Goal: Complete application form: Complete application form

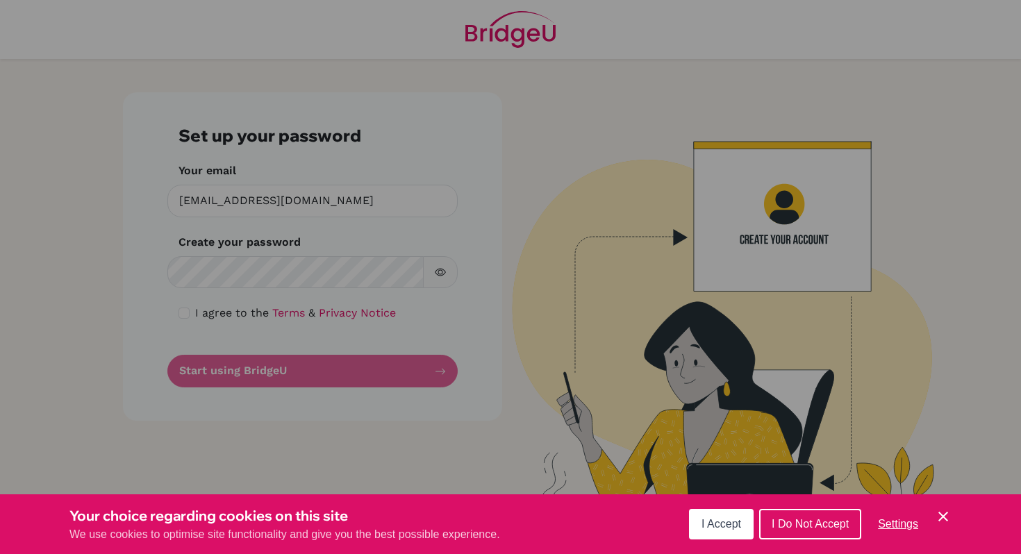
click at [224, 277] on div "Cookie Preferences" at bounding box center [510, 277] width 1021 height 554
click at [183, 320] on div "Cookie Preferences" at bounding box center [510, 277] width 1021 height 554
click at [189, 313] on div "Cookie Preferences" at bounding box center [510, 277] width 1021 height 554
click at [288, 275] on div "Cookie Preferences" at bounding box center [510, 277] width 1021 height 554
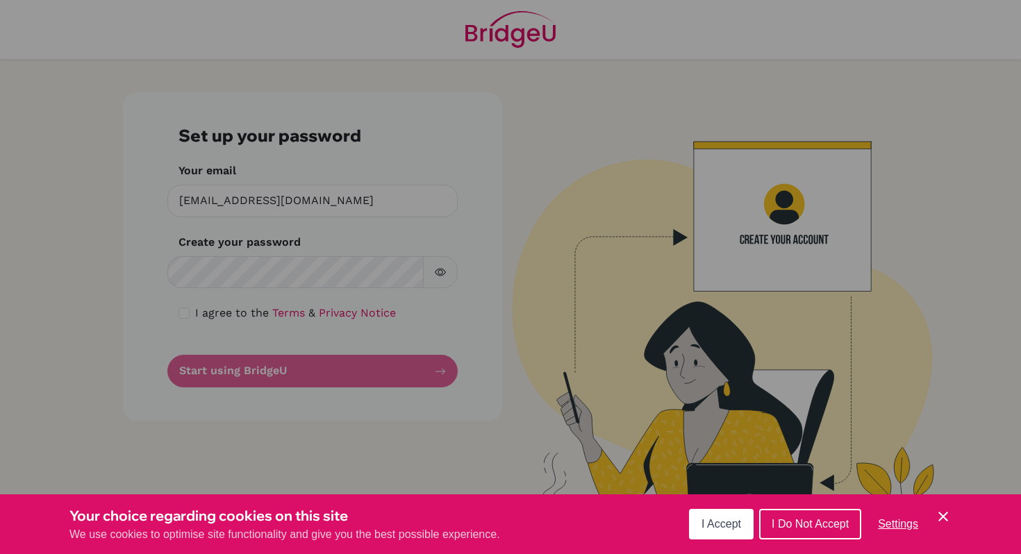
click at [723, 529] on span "I Accept" at bounding box center [721, 524] width 40 height 12
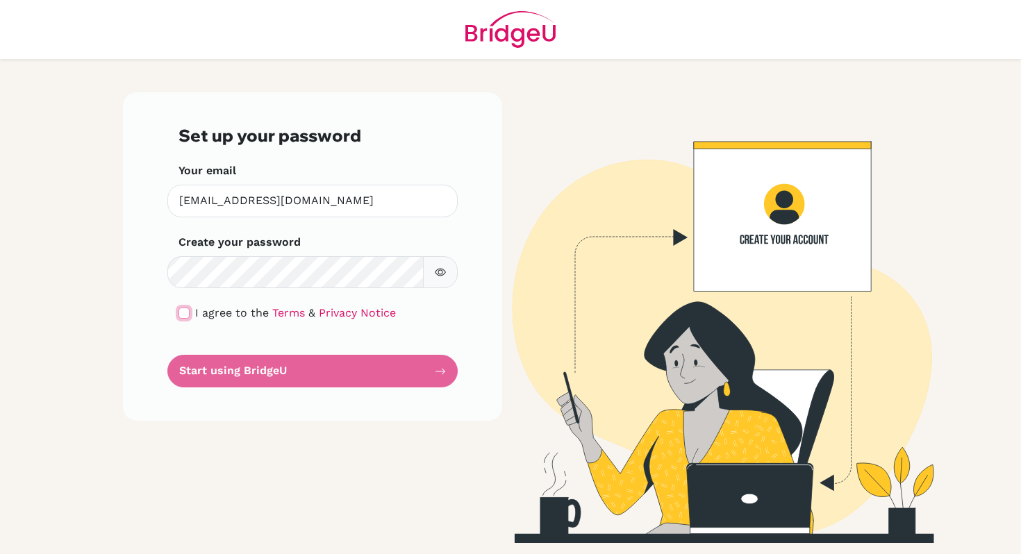
click at [182, 310] on input "checkbox" at bounding box center [183, 313] width 11 height 11
checkbox input "true"
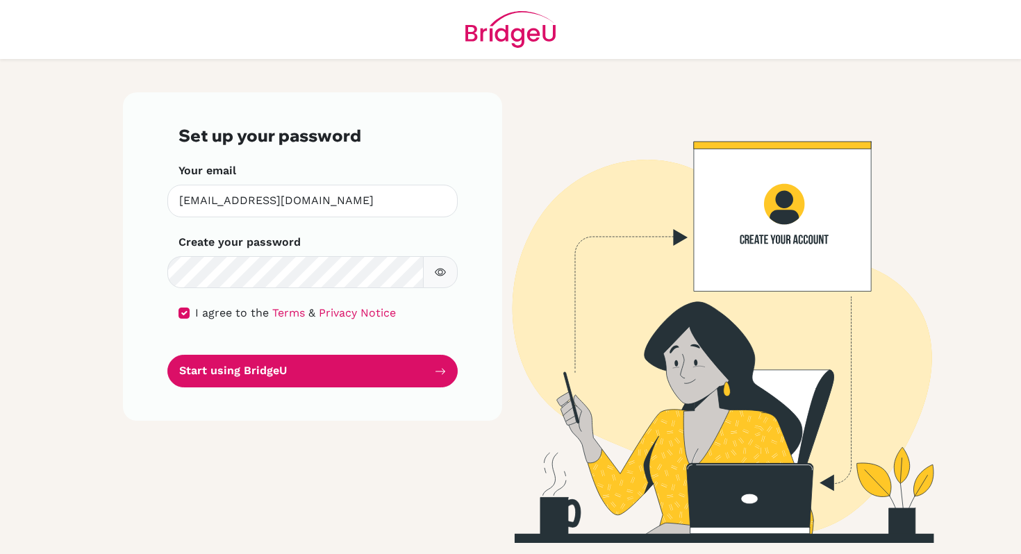
click at [442, 275] on icon "button" at bounding box center [440, 273] width 11 height 8
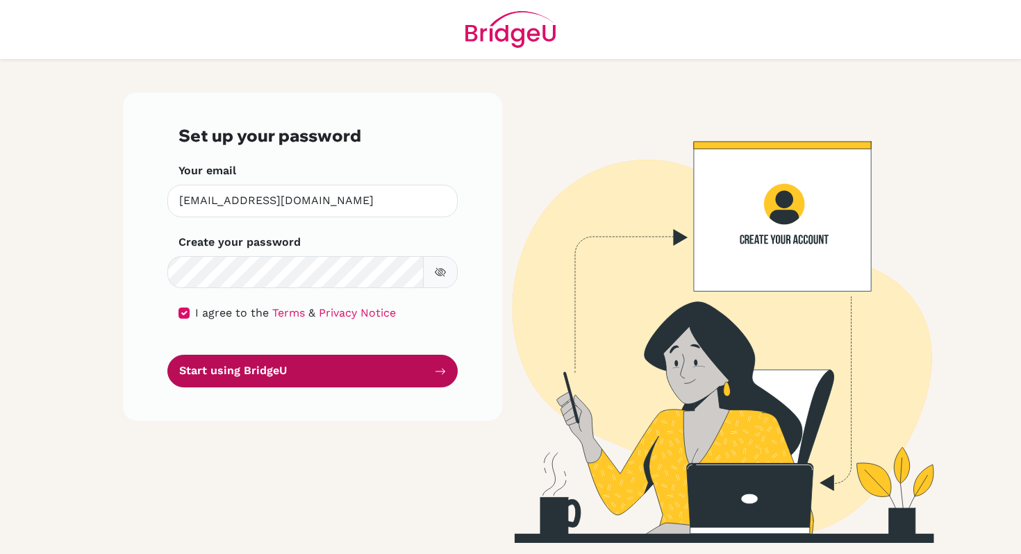
click at [283, 376] on button "Start using BridgeU" at bounding box center [312, 371] width 290 height 33
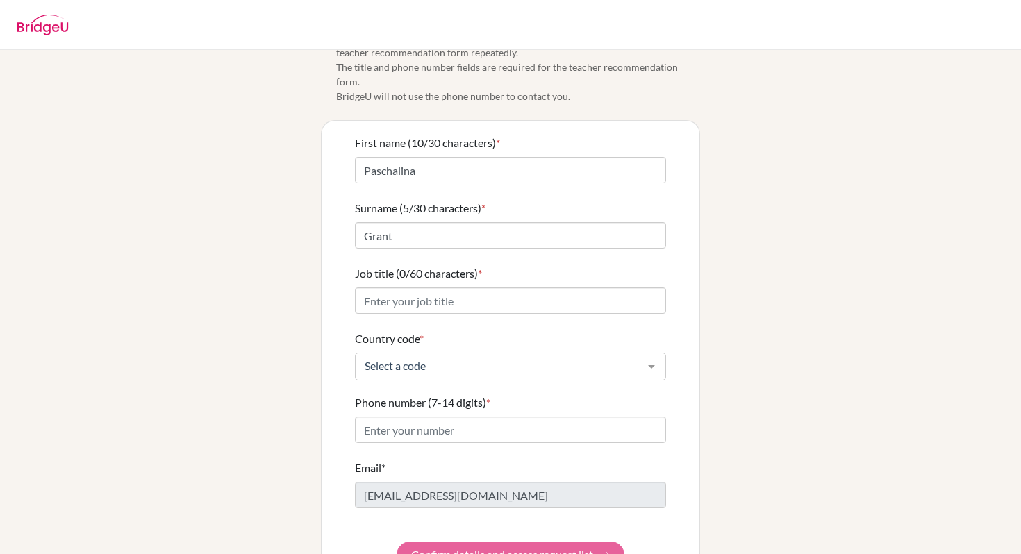
scroll to position [51, 0]
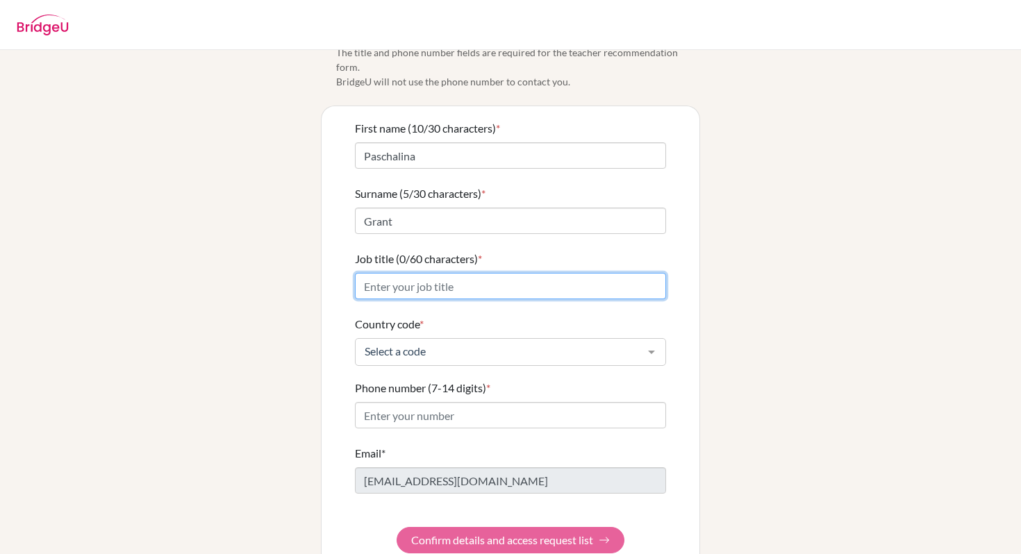
click at [517, 273] on input "Job title (0/60 characters) *" at bounding box center [510, 286] width 311 height 26
type input "Teacher"
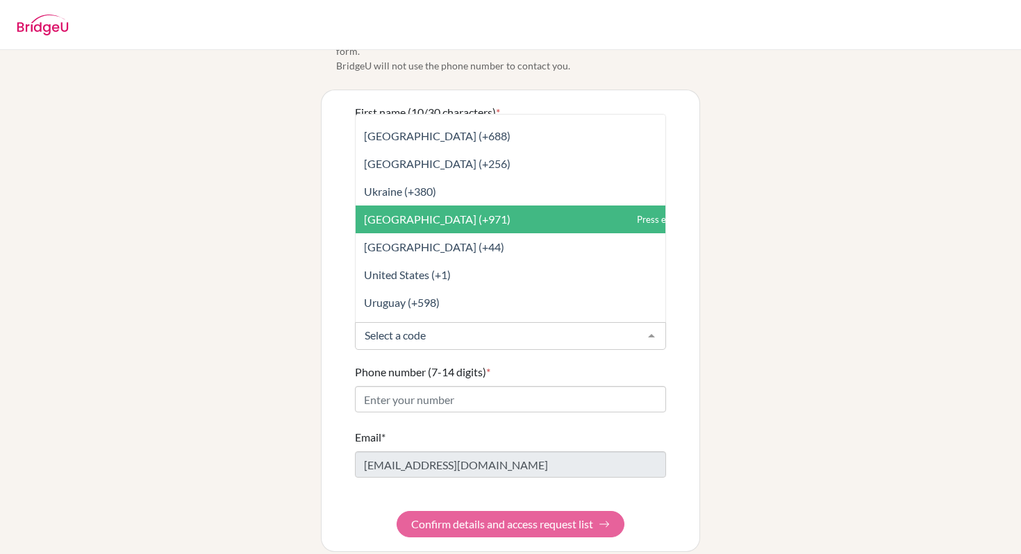
scroll to position [6301, 0]
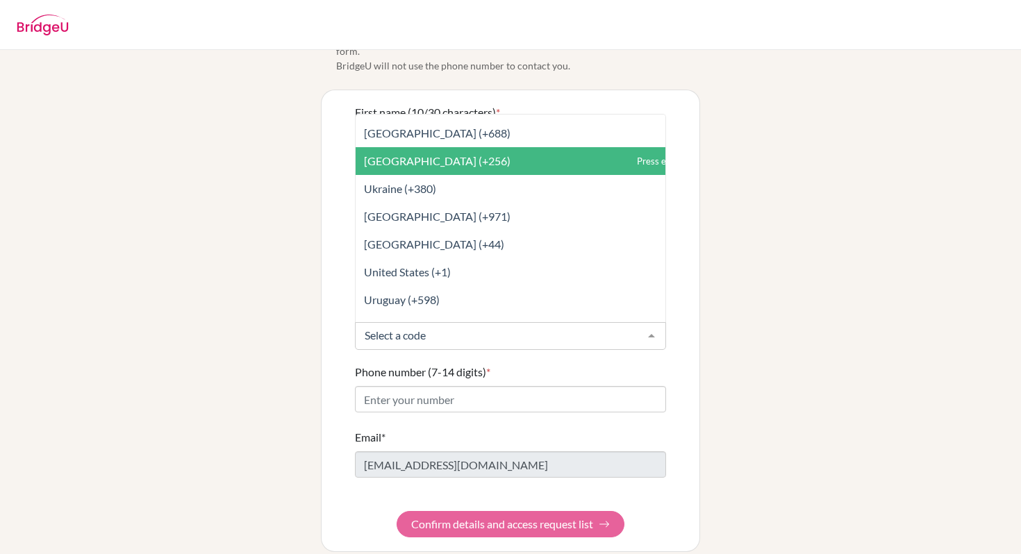
click at [410, 154] on span "Uganda (+256)" at bounding box center [437, 160] width 147 height 13
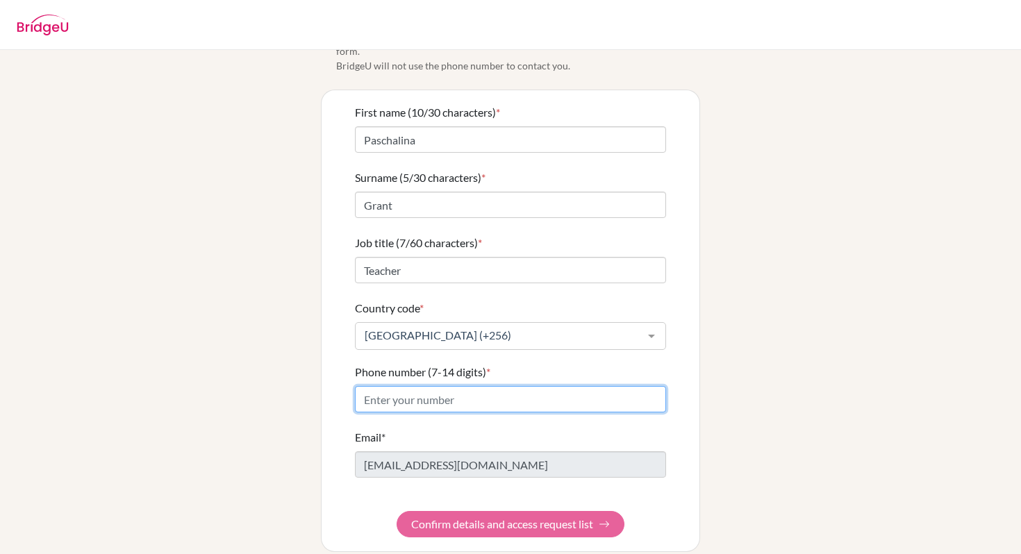
click at [506, 388] on input "Phone number (7-14 digits) *" at bounding box center [510, 399] width 311 height 26
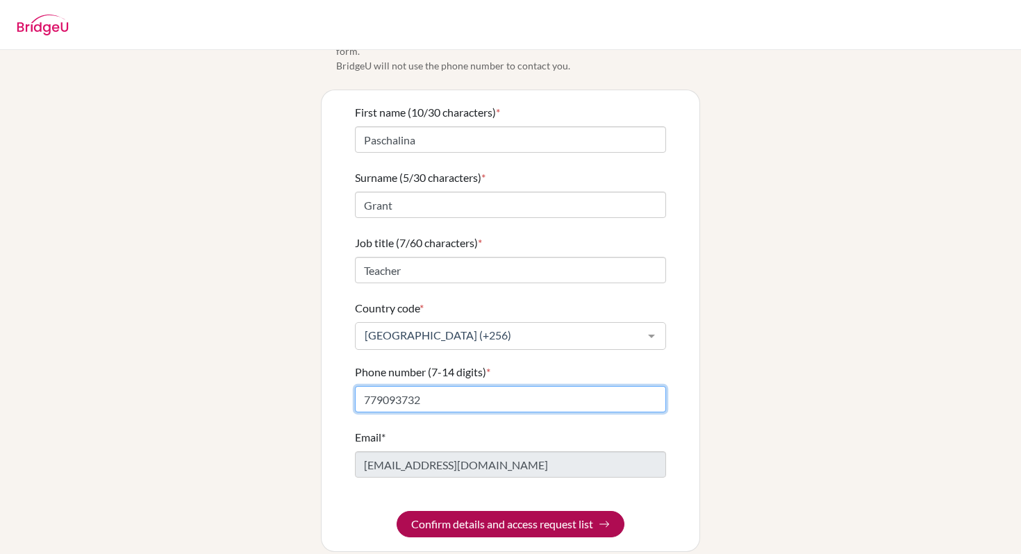
type input "779093732"
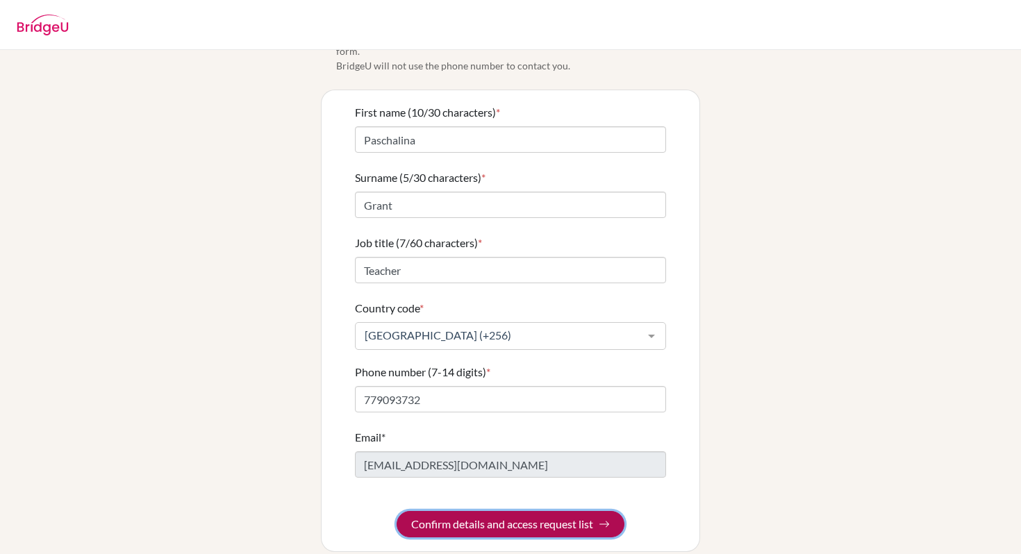
click at [536, 512] on button "Confirm details and access request list" at bounding box center [511, 524] width 228 height 26
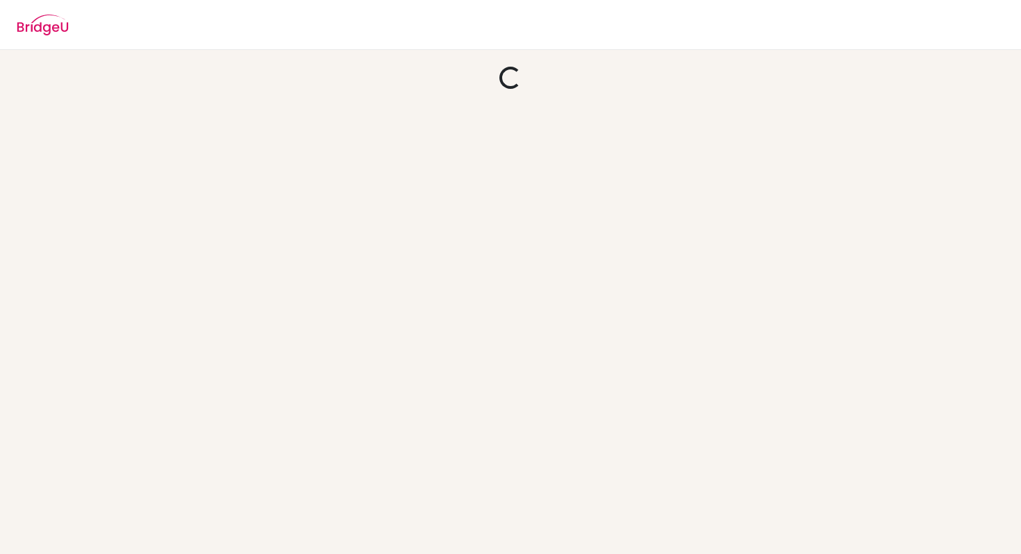
scroll to position [0, 0]
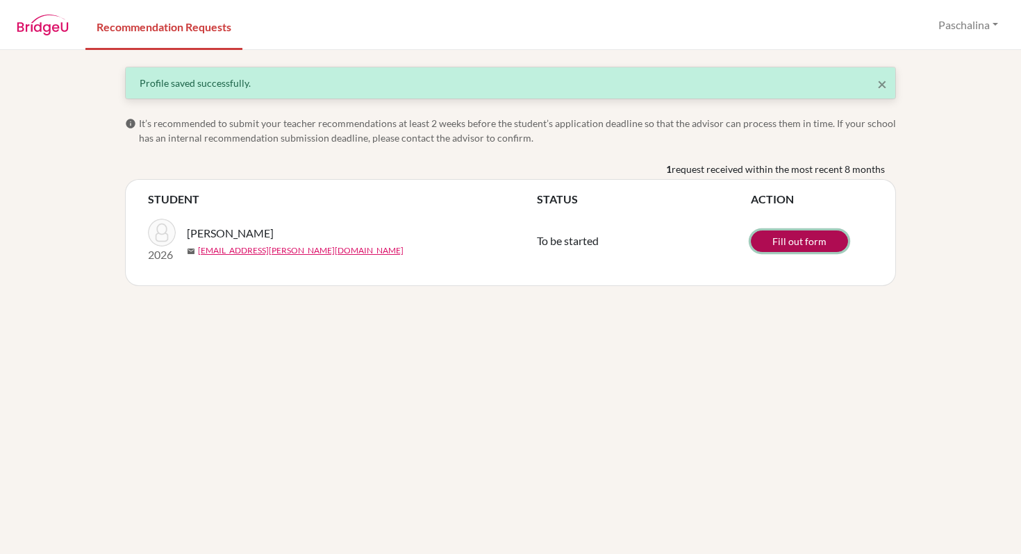
click at [808, 244] on link "Fill out form" at bounding box center [799, 242] width 97 height 22
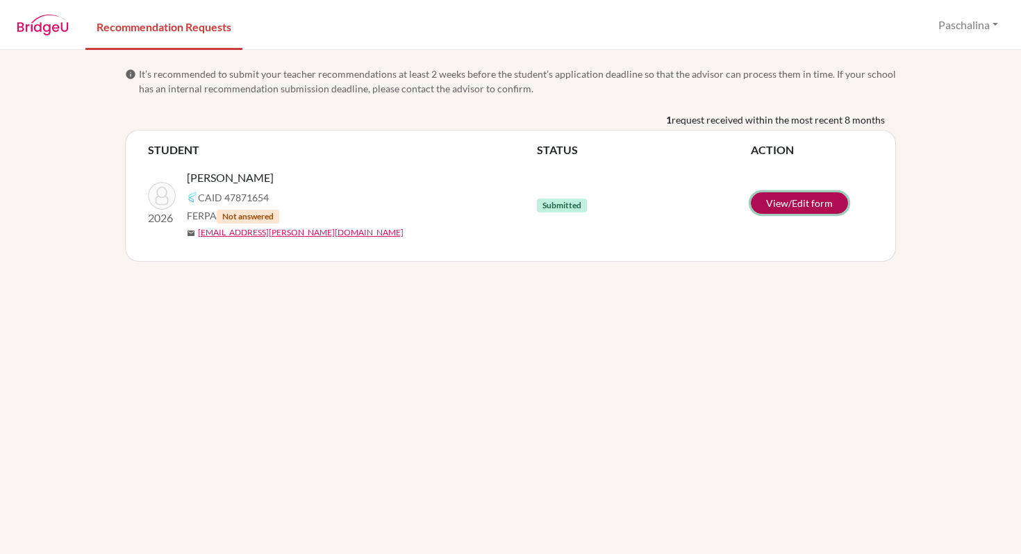
click at [772, 204] on link "View/Edit form" at bounding box center [799, 203] width 97 height 22
